Goal: Information Seeking & Learning: Check status

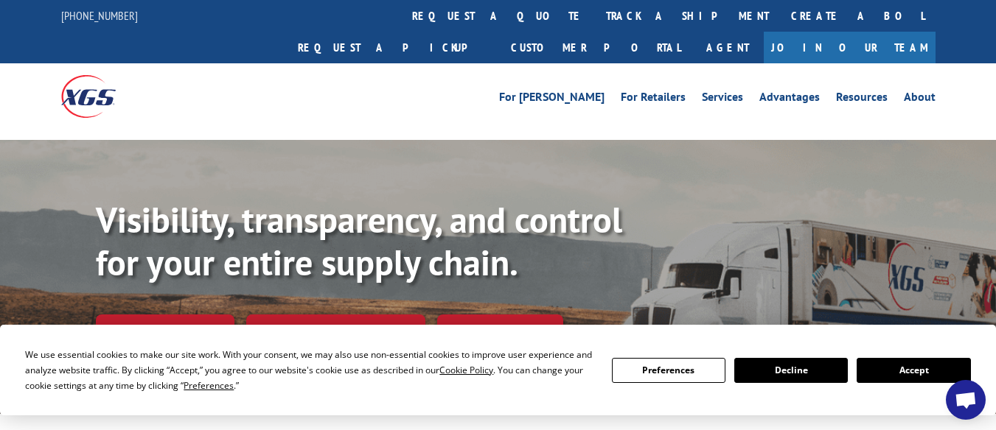
click at [426, 86] on div "For [PERSON_NAME] For Retailers Services Advantages Resources About For [PERSON…" at bounding box center [607, 97] width 656 height 22
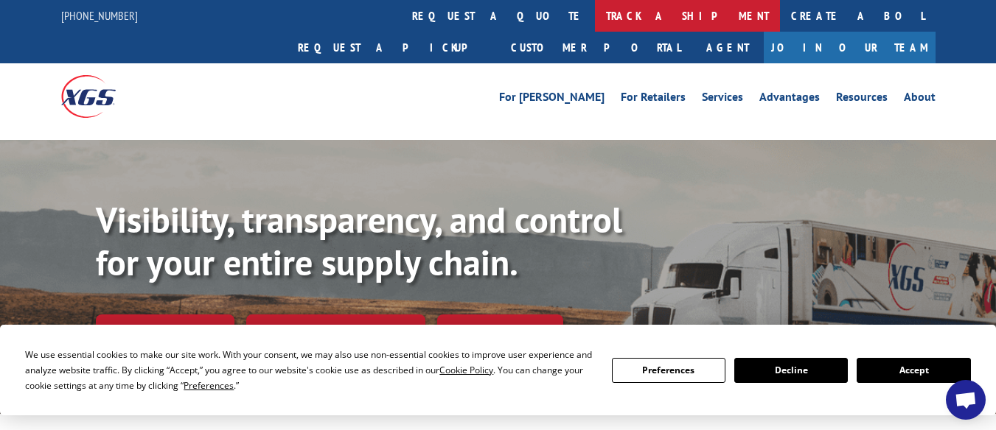
click at [595, 9] on link "track a shipment" at bounding box center [687, 16] width 185 height 32
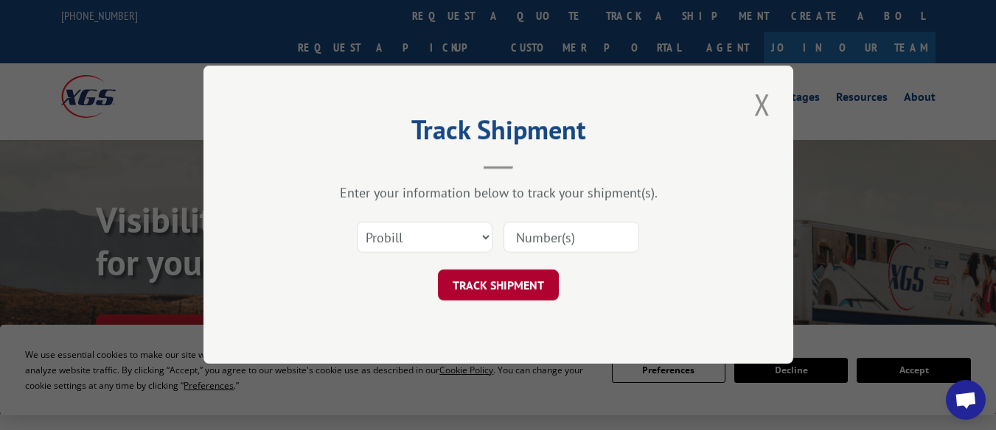
click at [508, 284] on button "TRACK SHIPMENT" at bounding box center [498, 286] width 121 height 31
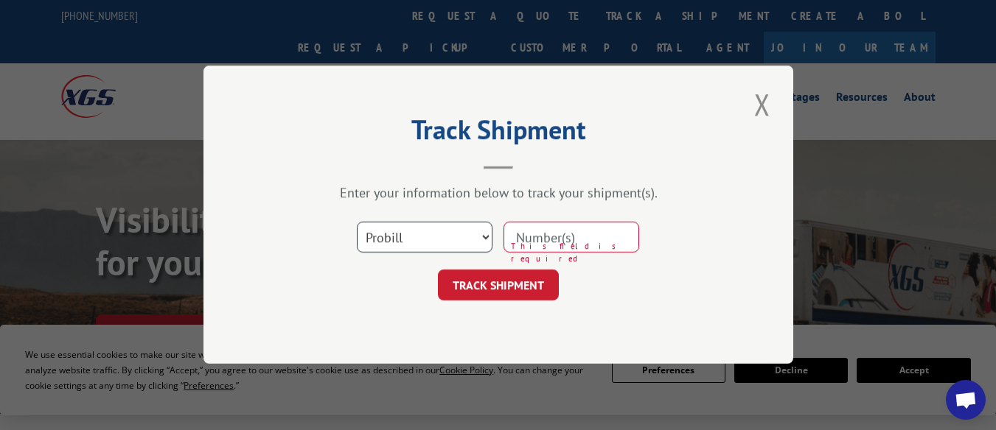
click at [486, 232] on select "Select category... Probill BOL PO" at bounding box center [425, 238] width 136 height 31
select select "bol"
click at [357, 223] on select "Select category... Probill BOL PO" at bounding box center [425, 238] width 136 height 31
click at [554, 235] on input at bounding box center [571, 238] width 136 height 31
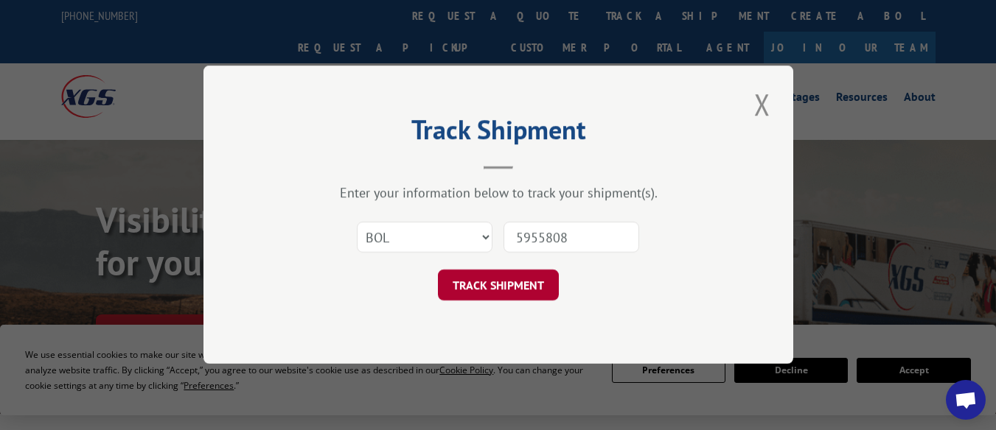
type input "5955808"
click at [517, 295] on button "TRACK SHIPMENT" at bounding box center [498, 286] width 121 height 31
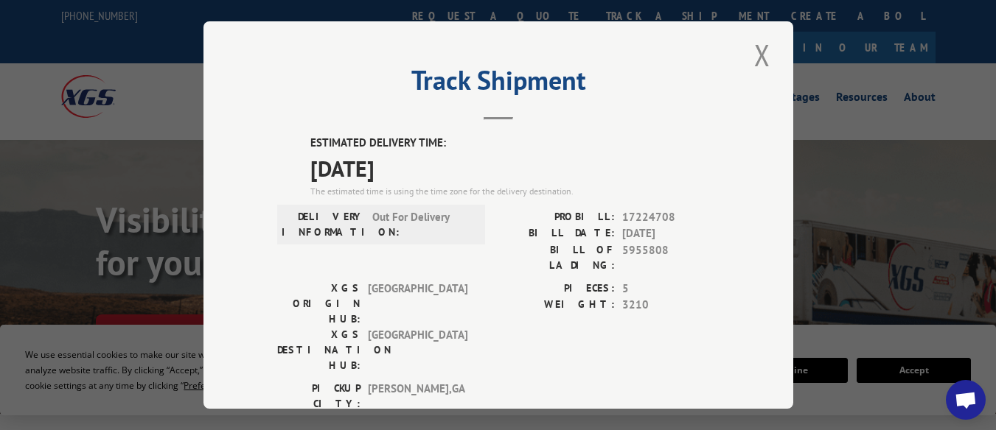
scroll to position [1, 0]
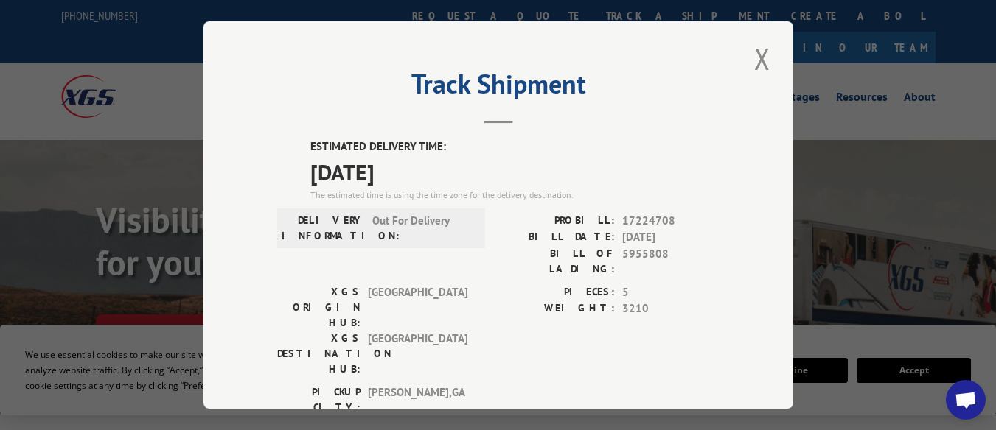
drag, startPoint x: 798, startPoint y: 133, endPoint x: 803, endPoint y: 238, distance: 105.5
click at [803, 238] on div "Track Shipment ESTIMATED DELIVERY TIME: [DATE] The estimated time is using the …" at bounding box center [498, 215] width 996 height 430
click at [730, 100] on div "Track Shipment ESTIMATED DELIVERY TIME: [DATE] The estimated time is using the …" at bounding box center [498, 215] width 590 height 388
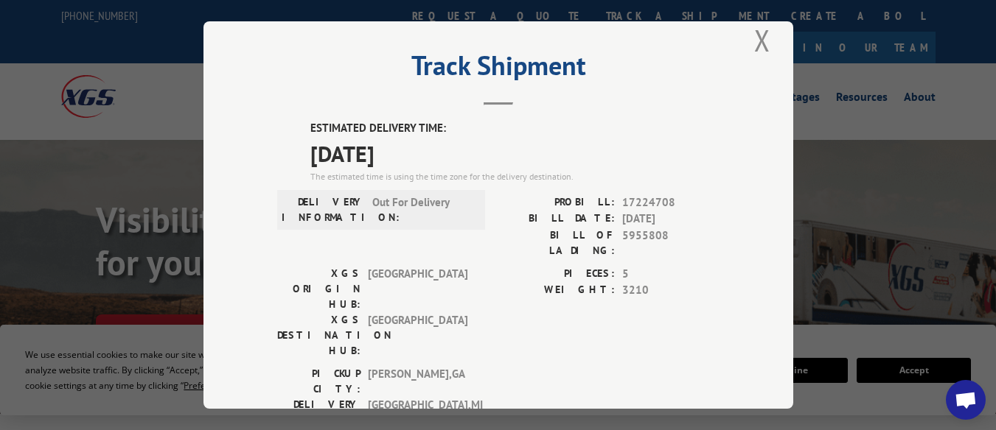
scroll to position [0, 0]
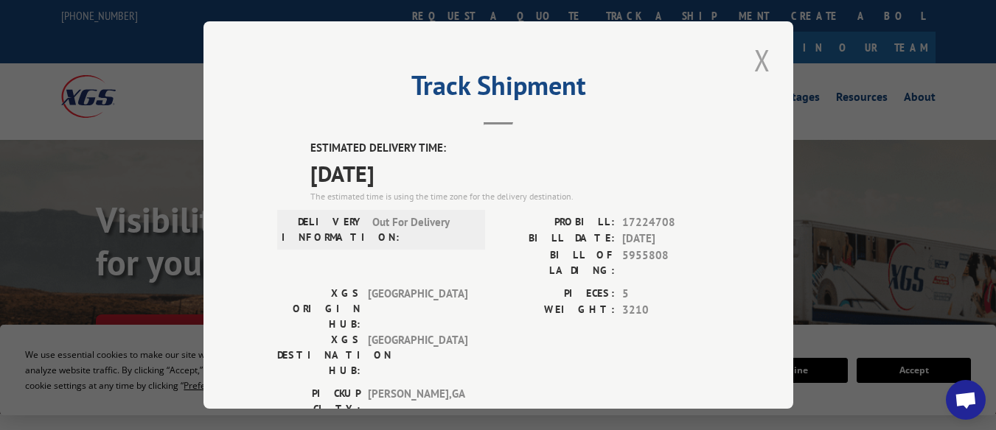
click at [756, 57] on button "Close modal" at bounding box center [762, 60] width 25 height 41
